Goal: Transaction & Acquisition: Purchase product/service

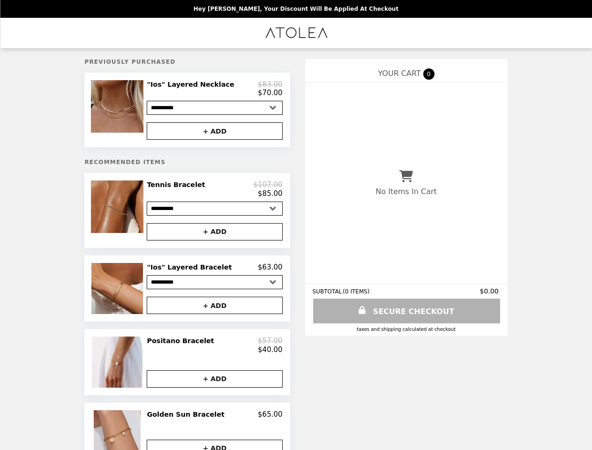
click at [131, 112] on img at bounding box center [118, 106] width 55 height 52
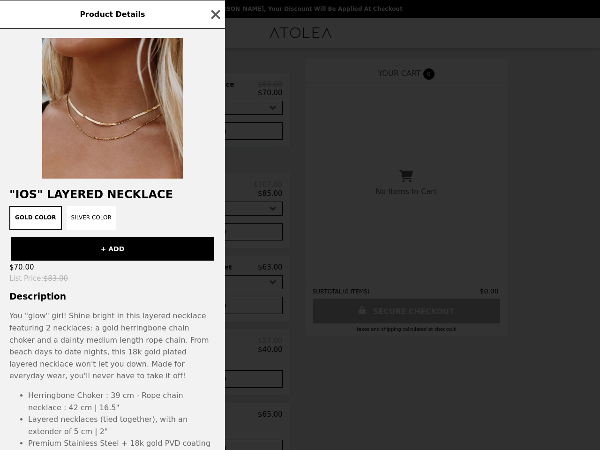
click at [215, 90] on div "Product Details "Ios" Layered Necklace Gold Color Silver Color + ADD $70.00 Lis…" at bounding box center [300, 225] width 600 height 450
click at [215, 134] on div at bounding box center [112, 104] width 225 height 150
click at [131, 215] on div "Gold Color Silver Color" at bounding box center [113, 218] width 214 height 24
click at [215, 194] on div "Product Details "Ios" Layered Necklace Gold Color Silver Color + ADD $70.00 Lis…" at bounding box center [300, 225] width 600 height 450
click at [215, 237] on div "Product Details "Ios" Layered Necklace Gold Color Silver Color + ADD $70.00 Lis…" at bounding box center [300, 225] width 600 height 450
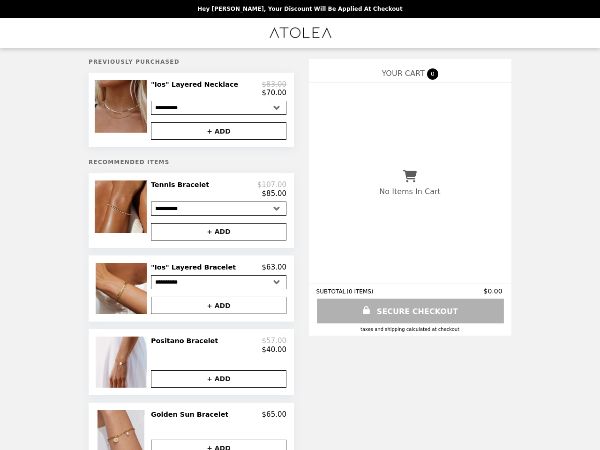
click at [131, 294] on img at bounding box center [122, 288] width 53 height 51
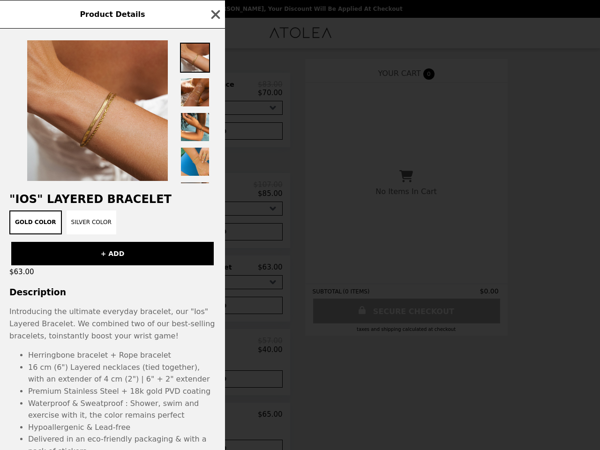
click at [215, 273] on div "Product Details "Ios" Layered Bracelet Gold Color Silver Color + ADD $63.00 Des…" at bounding box center [300, 225] width 600 height 450
click at [215, 311] on div "Introducing the ultimate everyday bracelet, our "Ios" Layered Bracelet. We comb…" at bounding box center [112, 323] width 206 height 36
click at [131, 369] on div "Product Details "Ios" Layered Bracelet Gold Color Silver Color + ADD $63.00 Des…" at bounding box center [300, 225] width 600 height 450
